Goal: Information Seeking & Learning: Learn about a topic

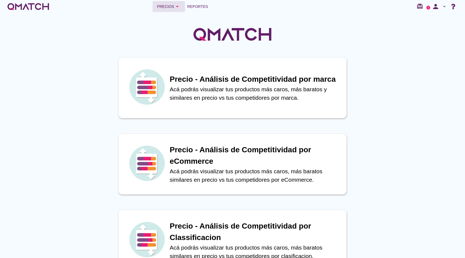
click at [176, 11] on button "Precios arrow_drop_down" at bounding box center [169, 6] width 32 height 11
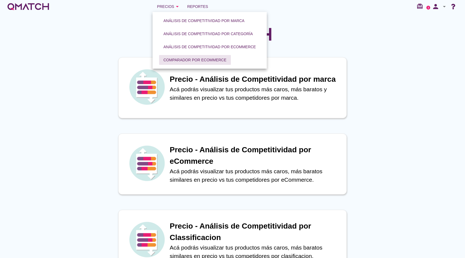
click at [199, 61] on div "Comparador por eCommerce" at bounding box center [195, 60] width 63 height 6
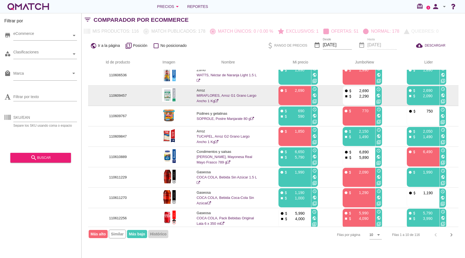
scroll to position [47, 0]
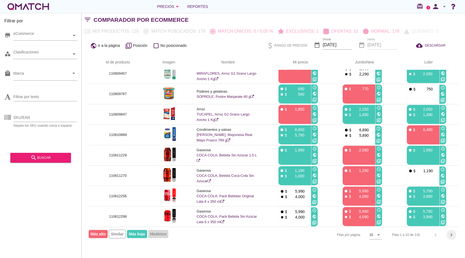
click at [452, 235] on icon "chevron_right" at bounding box center [452, 234] width 7 height 7
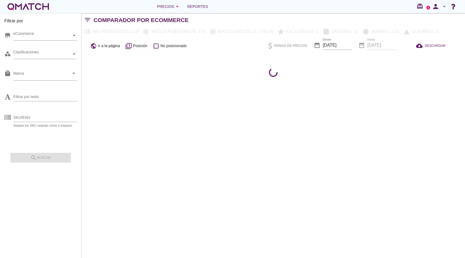
scroll to position [0, 0]
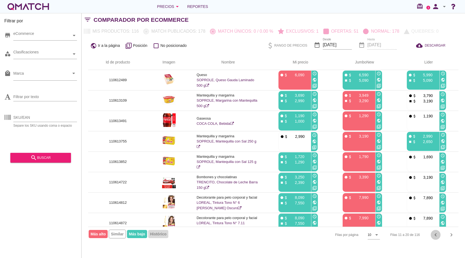
click at [437, 237] on icon "chevron_left" at bounding box center [436, 234] width 7 height 7
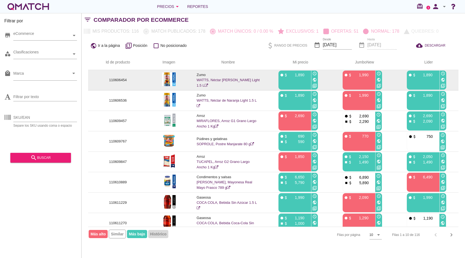
click at [221, 80] on link "WATTS, Néctar de Durazno Light 1.5 L" at bounding box center [228, 83] width 63 height 10
